Goal: Find specific page/section: Find specific page/section

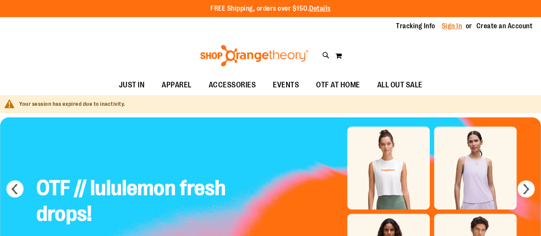
click at [448, 24] on link "Sign In" at bounding box center [452, 25] width 21 height 9
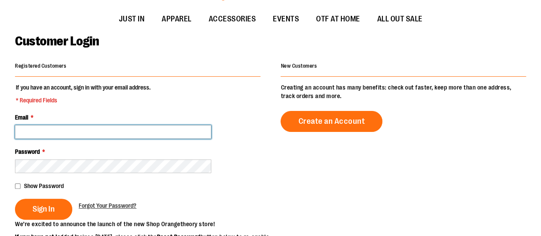
type input "**********"
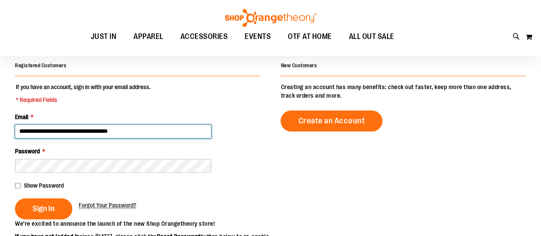
scroll to position [86, 0]
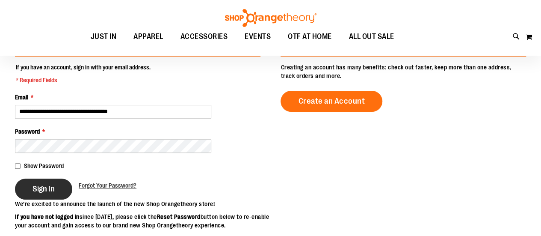
click at [42, 189] on span "Sign In" at bounding box center [44, 188] width 22 height 9
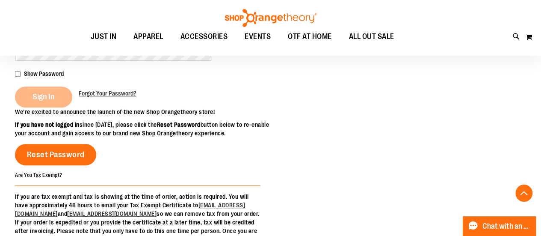
scroll to position [128, 0]
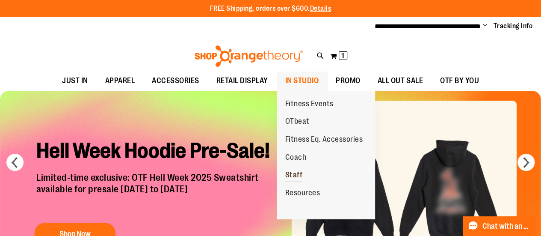
click at [299, 173] on span "Staff" at bounding box center [294, 175] width 18 height 11
